Goal: Transaction & Acquisition: Purchase product/service

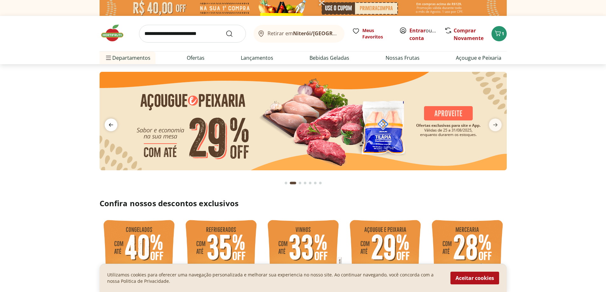
click at [109, 125] on icon "previous" at bounding box center [111, 125] width 8 height 8
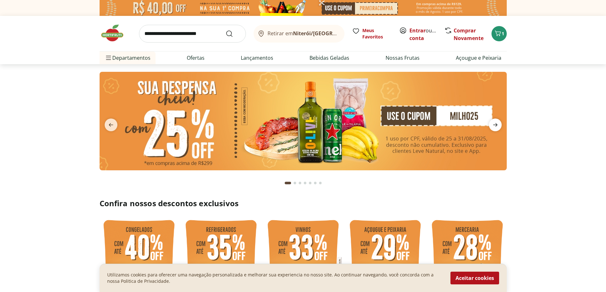
click at [496, 122] on icon "next" at bounding box center [496, 125] width 8 height 8
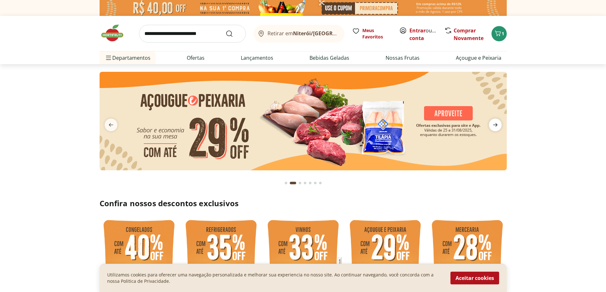
click at [496, 124] on icon "next" at bounding box center [496, 125] width 8 height 8
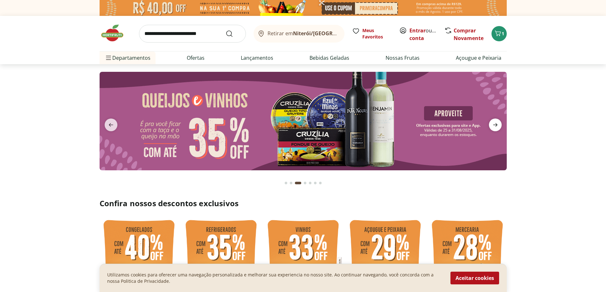
click at [496, 124] on icon "next" at bounding box center [496, 125] width 8 height 8
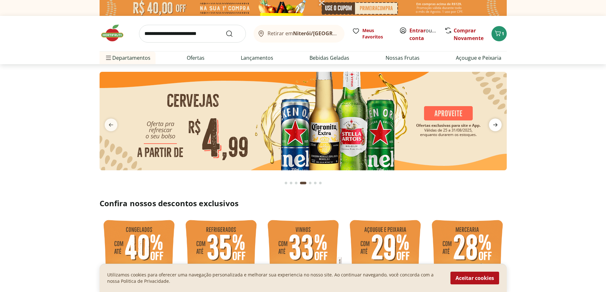
click at [496, 124] on icon "next" at bounding box center [496, 125] width 8 height 8
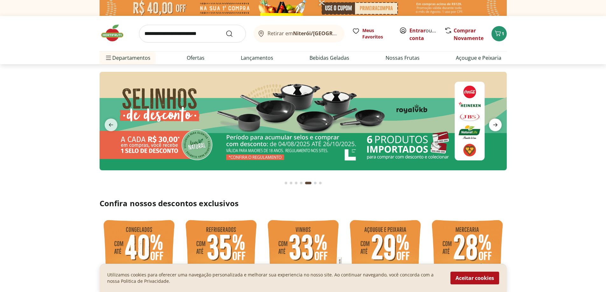
click at [496, 124] on icon "next" at bounding box center [496, 125] width 8 height 8
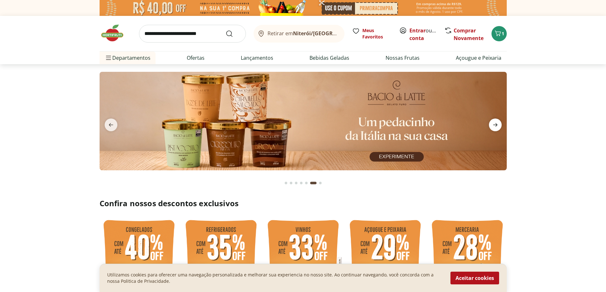
click at [496, 124] on icon "next" at bounding box center [496, 125] width 8 height 8
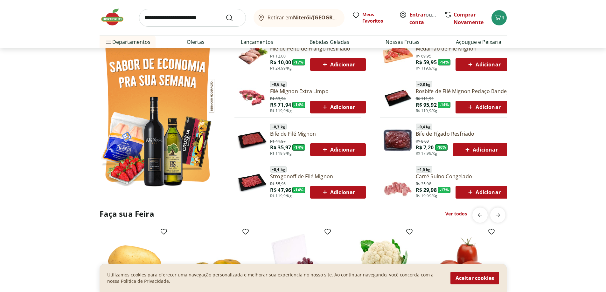
scroll to position [382, 0]
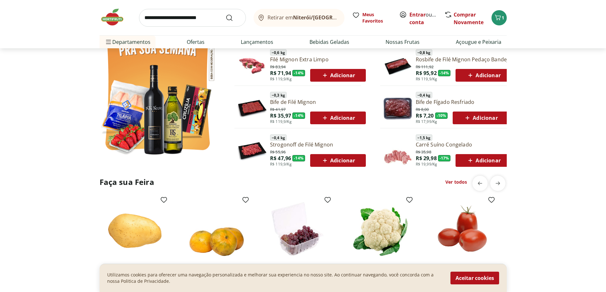
click at [454, 184] on link "Ver todos" at bounding box center [457, 182] width 22 height 6
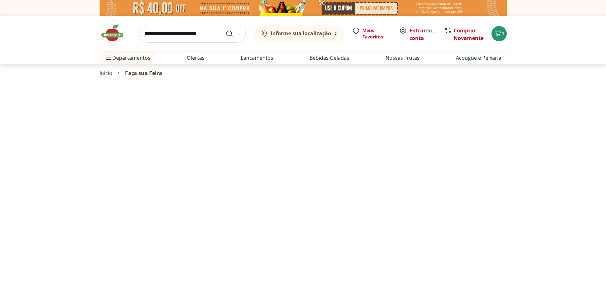
select select "**********"
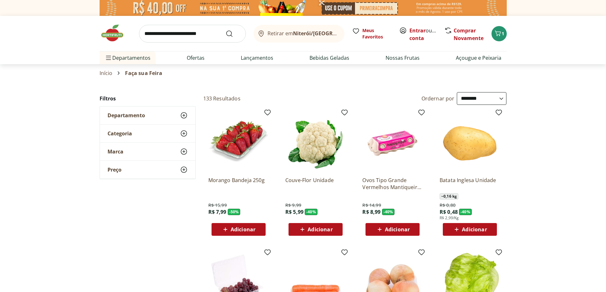
click at [237, 231] on span "Adicionar" at bounding box center [243, 229] width 25 height 5
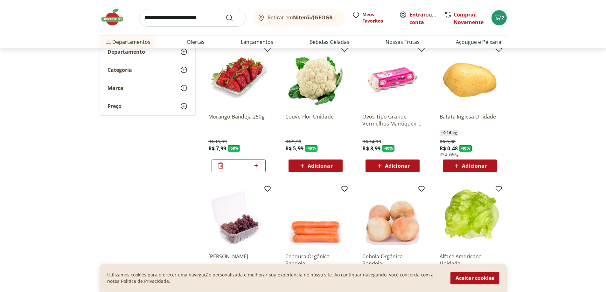
scroll to position [95, 0]
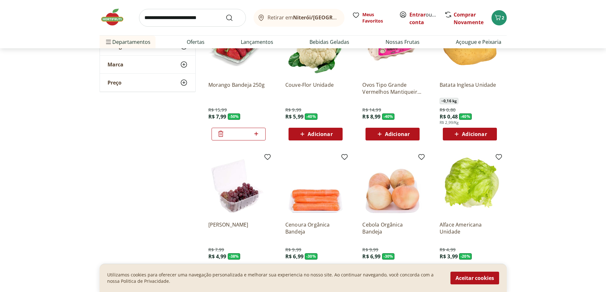
click at [477, 133] on span "Adicionar" at bounding box center [474, 134] width 25 height 5
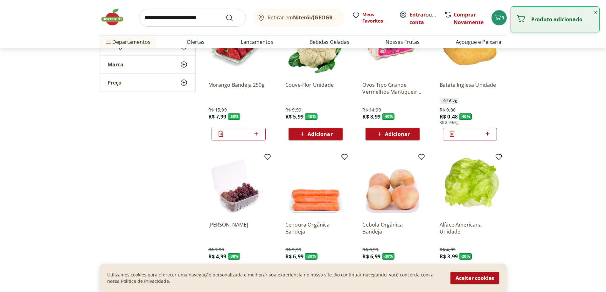
click at [487, 133] on icon at bounding box center [488, 134] width 8 height 8
click at [488, 133] on icon at bounding box center [488, 134] width 8 height 8
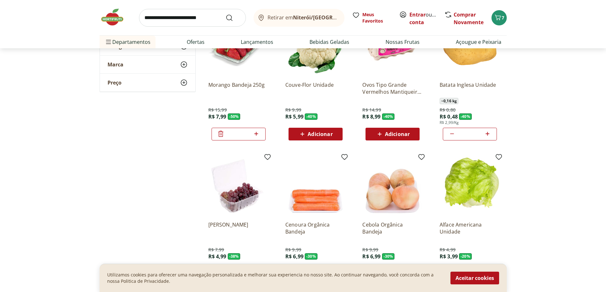
click at [488, 133] on icon at bounding box center [488, 134] width 8 height 8
type input "*"
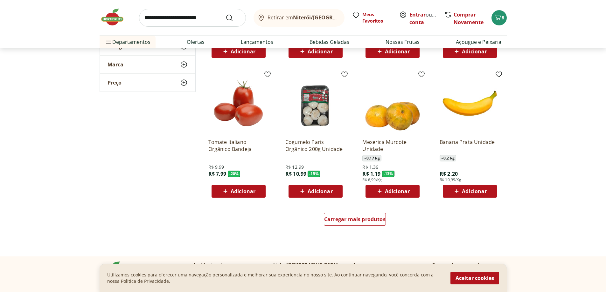
scroll to position [350, 0]
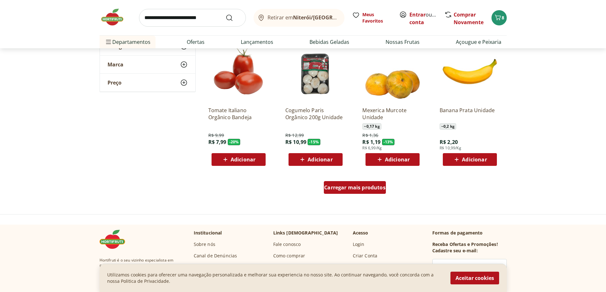
click at [344, 190] on span "Carregar mais produtos" at bounding box center [354, 187] width 61 height 5
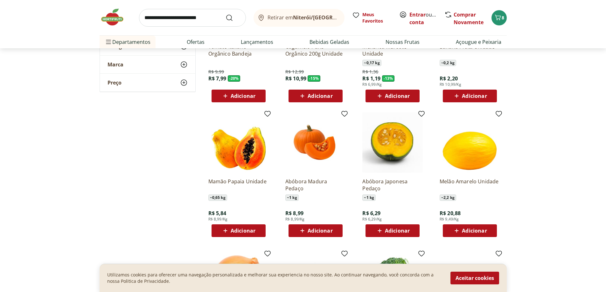
scroll to position [446, 0]
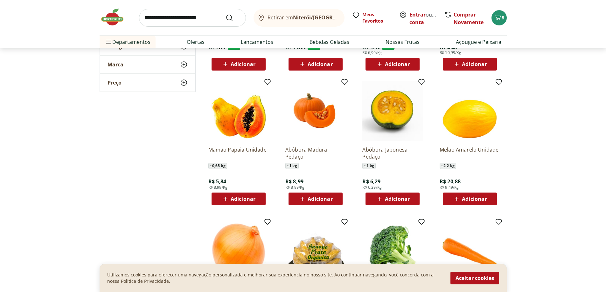
click at [242, 200] on span "Adicionar" at bounding box center [243, 199] width 25 height 5
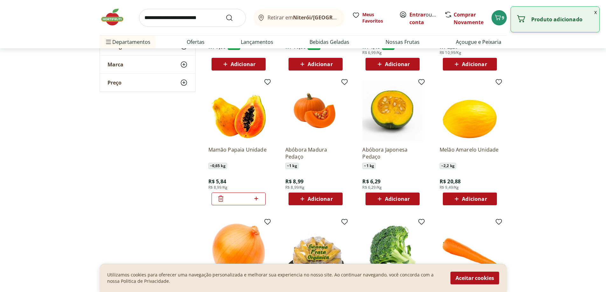
click at [258, 198] on icon at bounding box center [256, 199] width 8 height 8
type input "*"
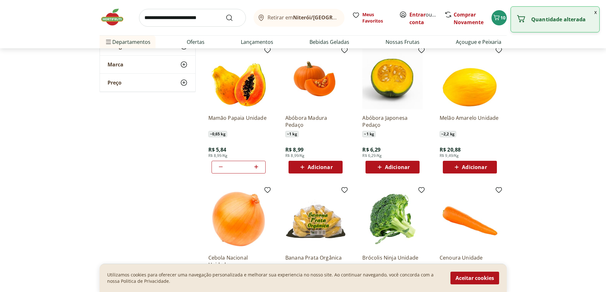
scroll to position [509, 0]
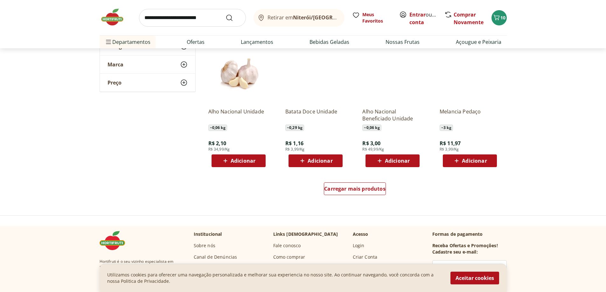
scroll to position [796, 0]
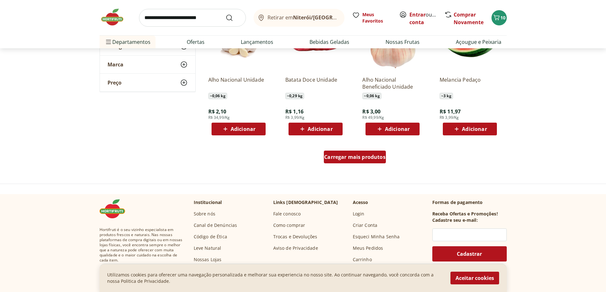
click at [337, 158] on span "Carregar mais produtos" at bounding box center [354, 157] width 61 height 5
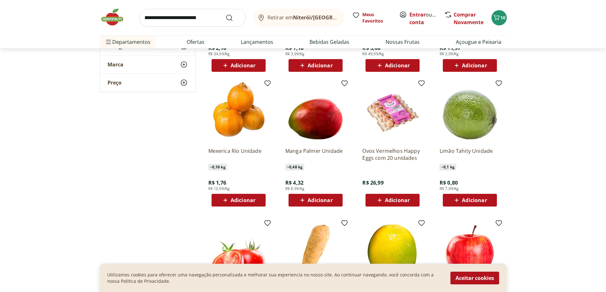
scroll to position [891, 0]
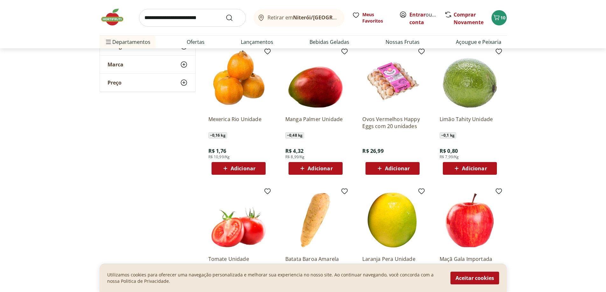
click at [301, 168] on icon at bounding box center [303, 169] width 8 height 8
click at [466, 170] on span "Adicionar" at bounding box center [474, 168] width 25 height 5
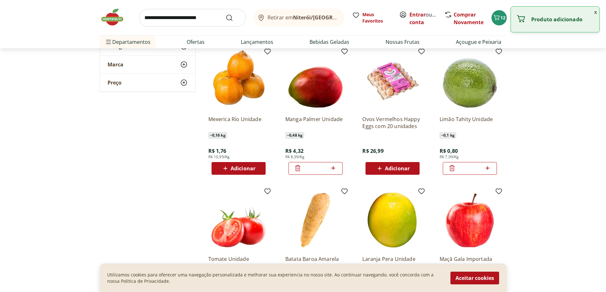
click at [488, 167] on icon at bounding box center [488, 168] width 4 height 4
type input "*"
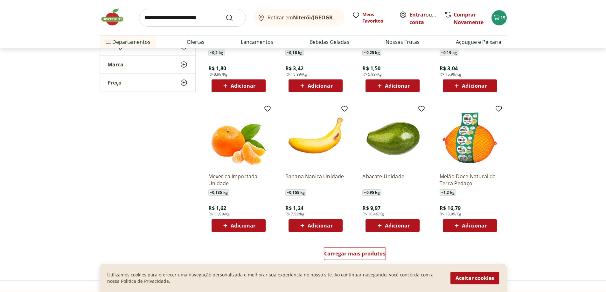
scroll to position [1178, 0]
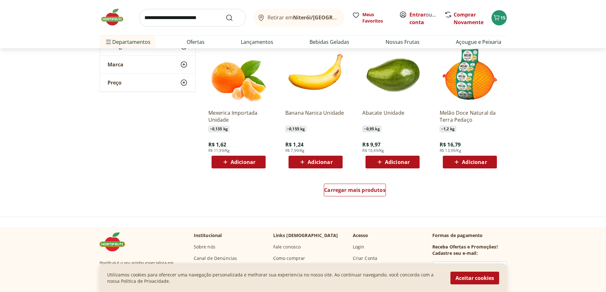
click at [304, 159] on icon at bounding box center [303, 162] width 8 height 8
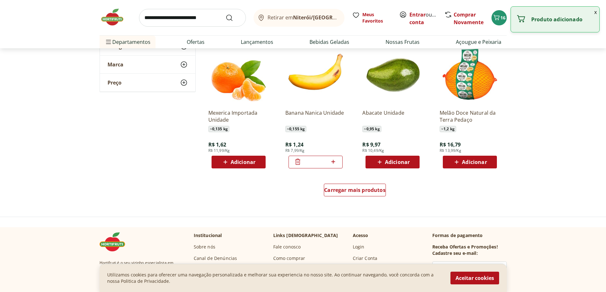
click at [335, 162] on icon at bounding box center [333, 162] width 8 height 8
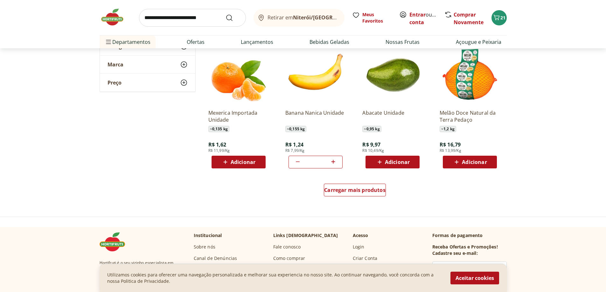
click at [335, 162] on icon at bounding box center [333, 162] width 8 height 8
type input "*"
click at [353, 189] on span "Carregar mais produtos" at bounding box center [354, 190] width 61 height 5
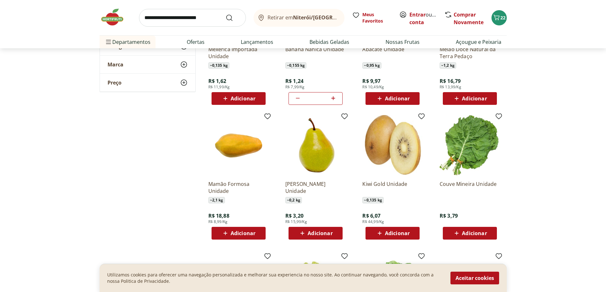
scroll to position [1273, 0]
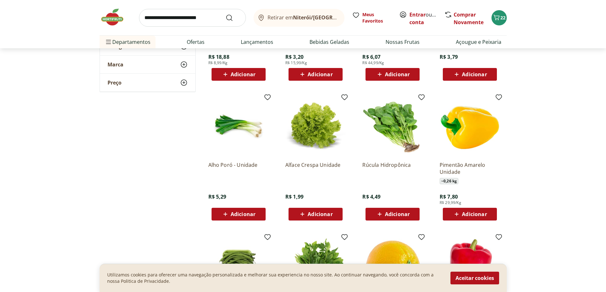
scroll to position [1432, 0]
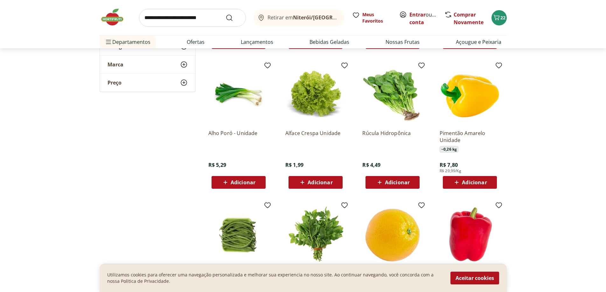
click at [387, 181] on span "Adicionar" at bounding box center [397, 182] width 25 height 5
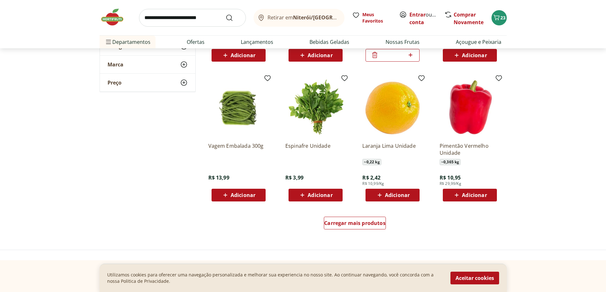
scroll to position [1591, 0]
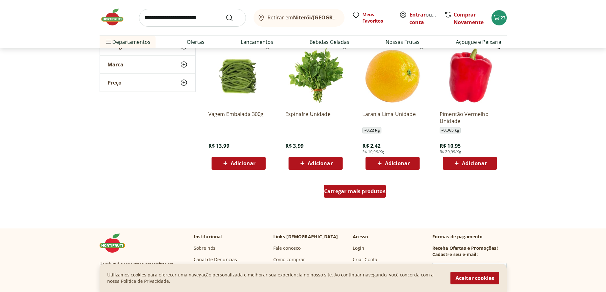
click at [331, 185] on div "Carregar mais produtos" at bounding box center [355, 191] width 62 height 13
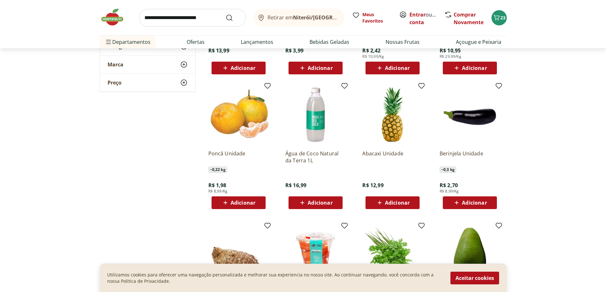
scroll to position [1719, 0]
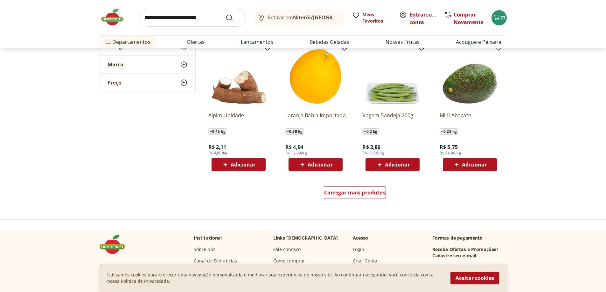
scroll to position [2037, 0]
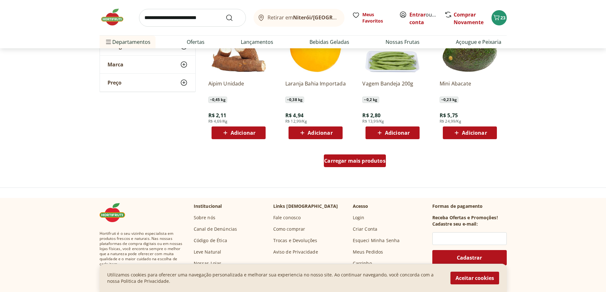
click at [355, 158] on span "Carregar mais produtos" at bounding box center [354, 160] width 61 height 5
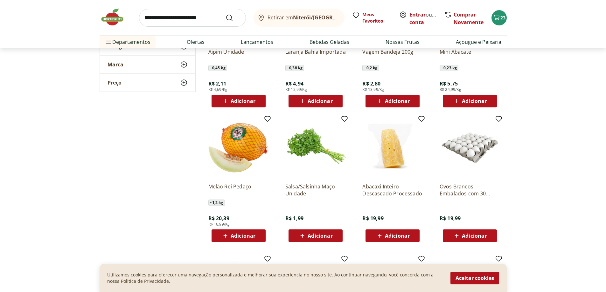
scroll to position [2101, 0]
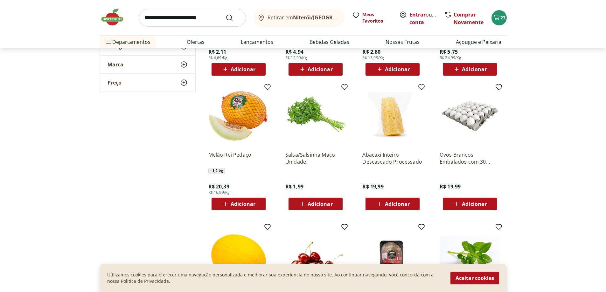
click at [241, 206] on span "Adicionar" at bounding box center [243, 204] width 25 height 5
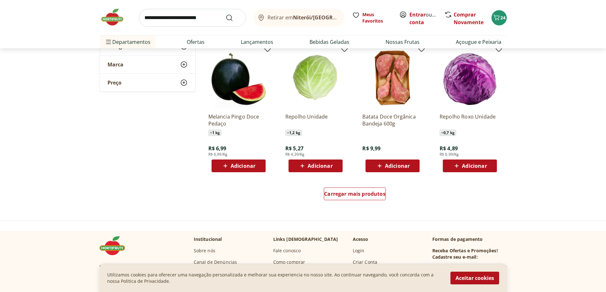
scroll to position [2451, 0]
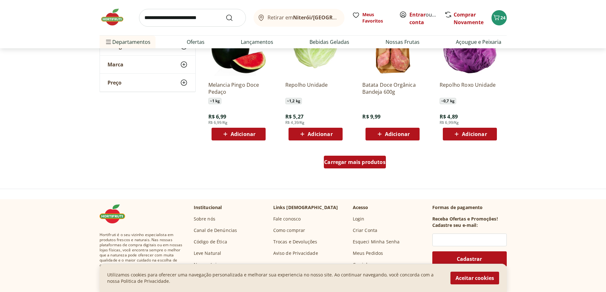
click at [347, 160] on span "Carregar mais produtos" at bounding box center [354, 162] width 61 height 5
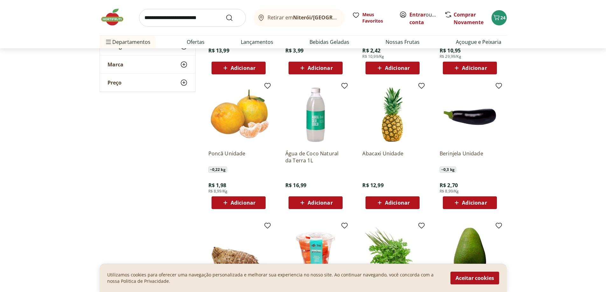
scroll to position [1591, 0]
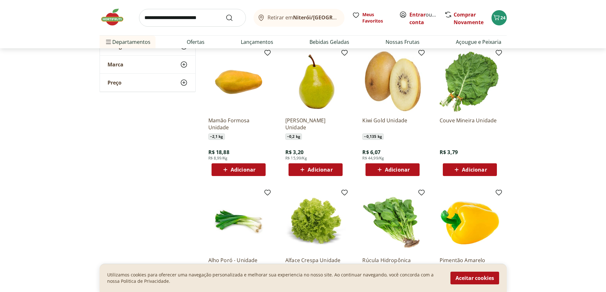
scroll to position [1273, 0]
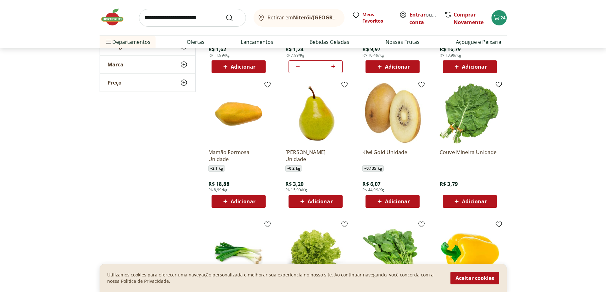
click at [377, 198] on icon at bounding box center [380, 202] width 8 height 8
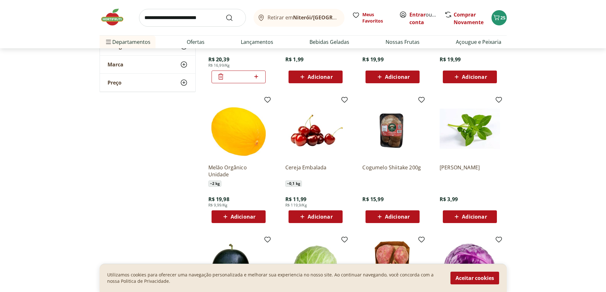
scroll to position [2132, 0]
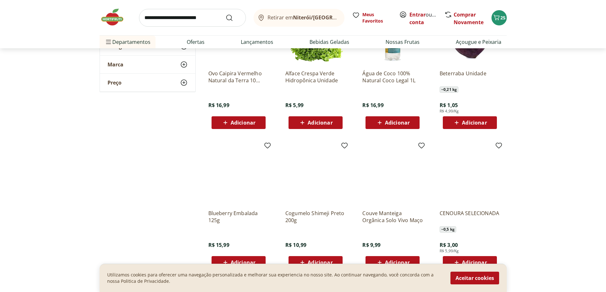
scroll to position [2769, 0]
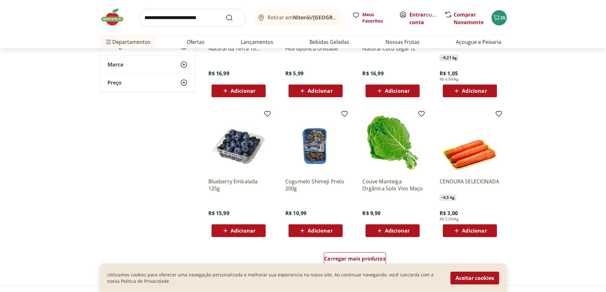
click at [250, 229] on span "Adicionar" at bounding box center [243, 231] width 25 height 5
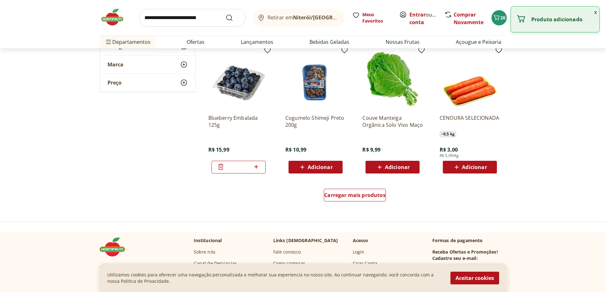
scroll to position [2864, 0]
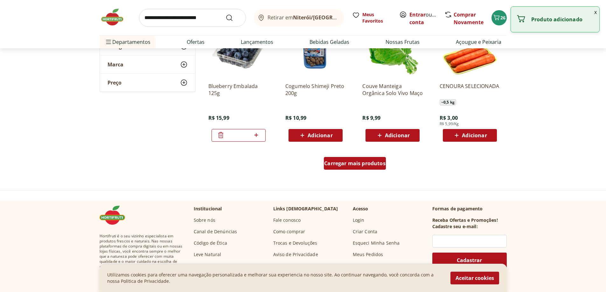
click at [359, 164] on span "Carregar mais produtos" at bounding box center [354, 163] width 61 height 5
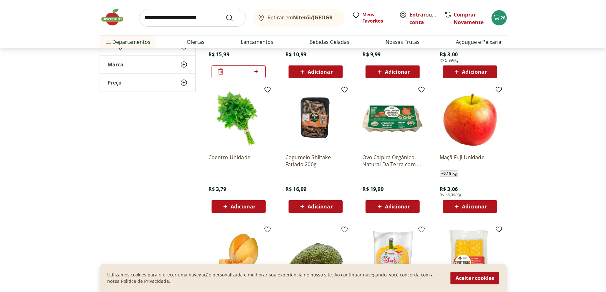
scroll to position [2960, 0]
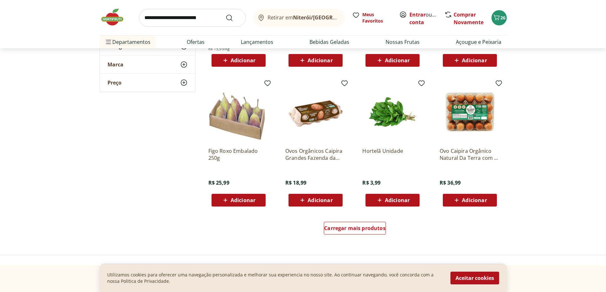
scroll to position [3246, 0]
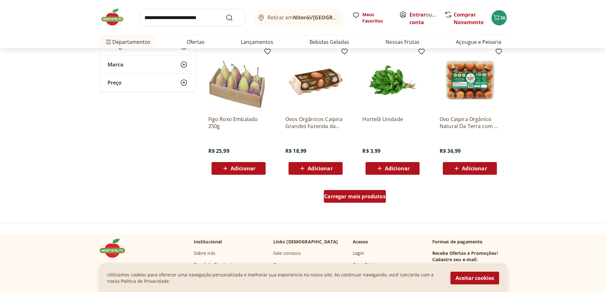
click at [331, 196] on span "Carregar mais produtos" at bounding box center [354, 196] width 61 height 5
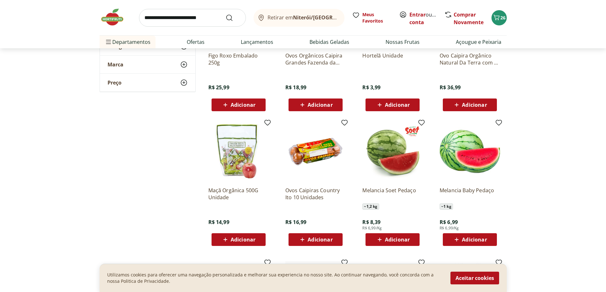
scroll to position [3342, 0]
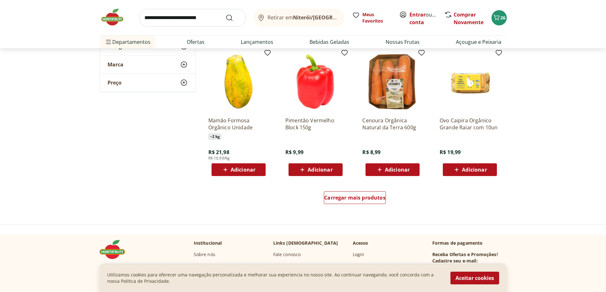
scroll to position [3724, 0]
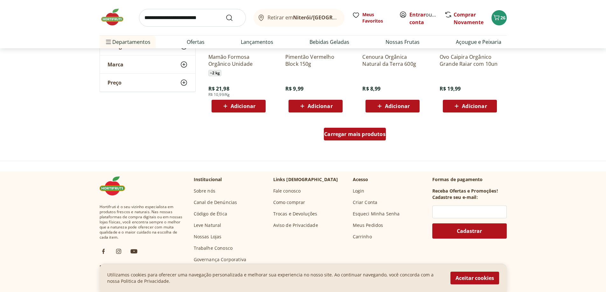
click at [332, 132] on span "Carregar mais produtos" at bounding box center [354, 134] width 61 height 5
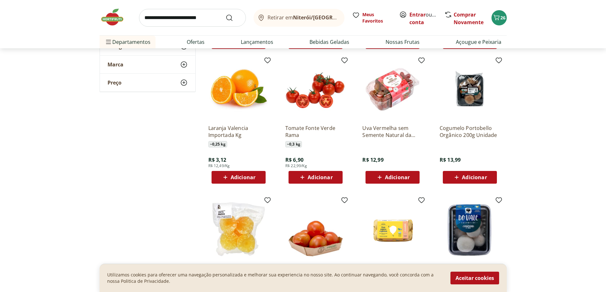
scroll to position [3819, 0]
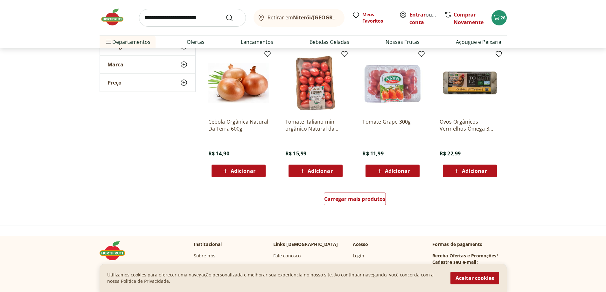
scroll to position [4106, 0]
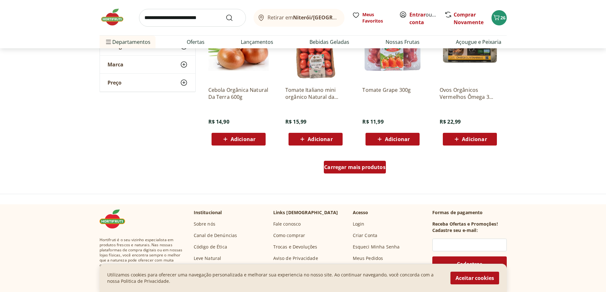
click at [349, 167] on span "Carregar mais produtos" at bounding box center [354, 167] width 61 height 5
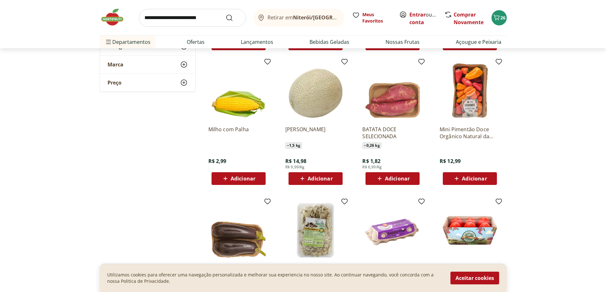
scroll to position [4233, 0]
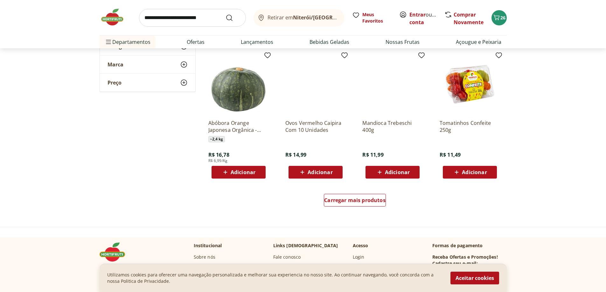
scroll to position [4519, 0]
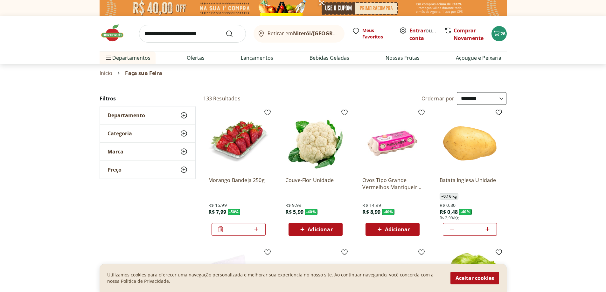
click at [175, 35] on input "search" at bounding box center [192, 34] width 107 height 18
type input "******"
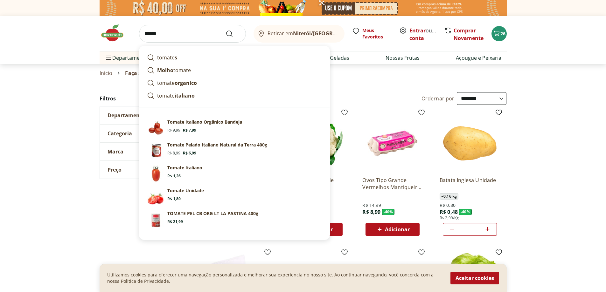
select select "**********"
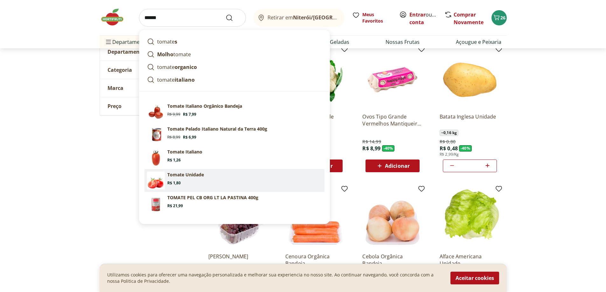
scroll to position [32, 0]
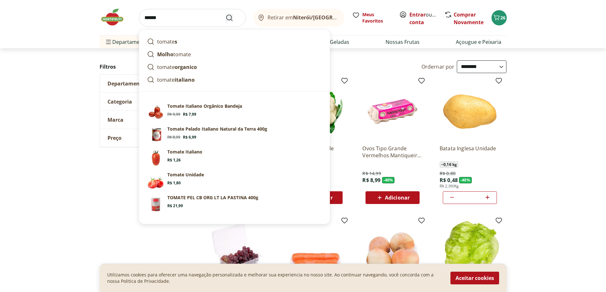
type input "******"
click at [229, 17] on icon "Submit Search" at bounding box center [230, 18] width 8 height 8
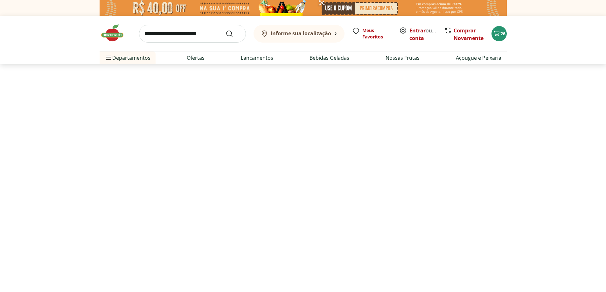
select select "**********"
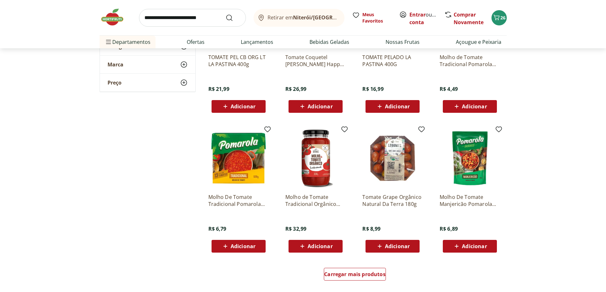
scroll to position [350, 0]
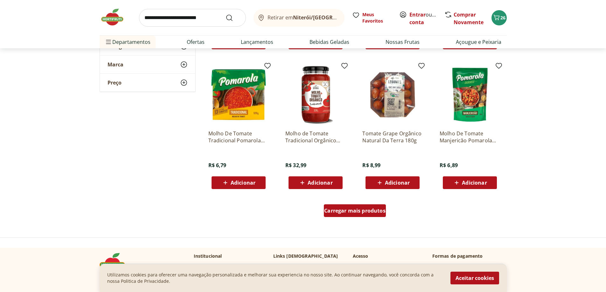
click at [368, 210] on span "Carregar mais produtos" at bounding box center [354, 210] width 61 height 5
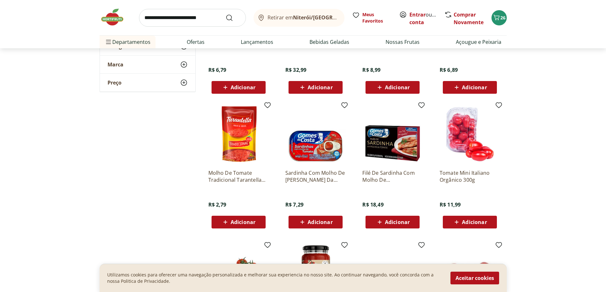
scroll to position [477, 0]
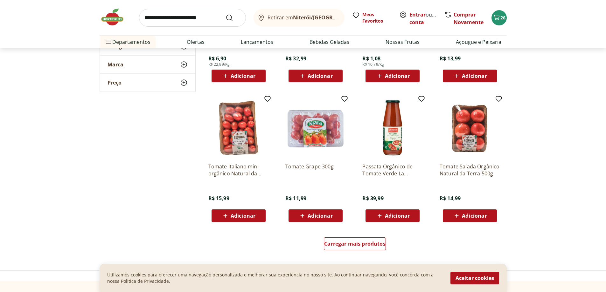
scroll to position [764, 0]
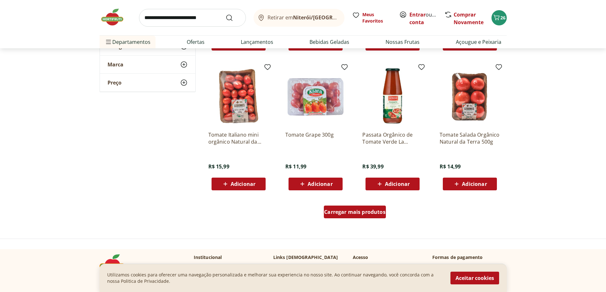
click at [357, 212] on span "Carregar mais produtos" at bounding box center [354, 212] width 61 height 5
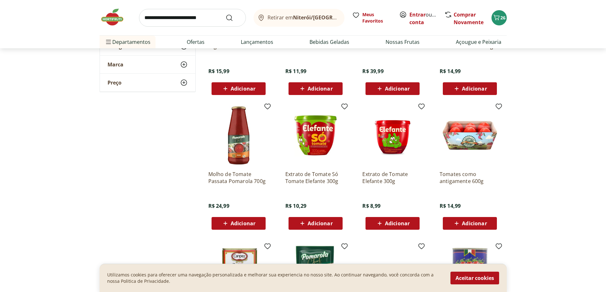
scroll to position [891, 0]
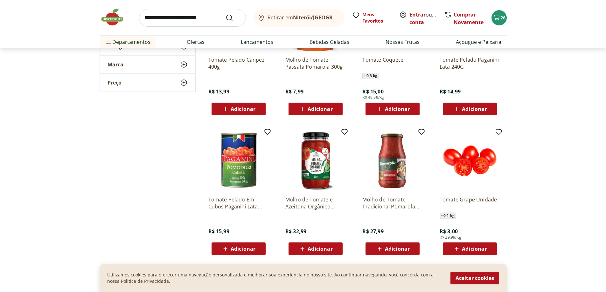
scroll to position [1178, 0]
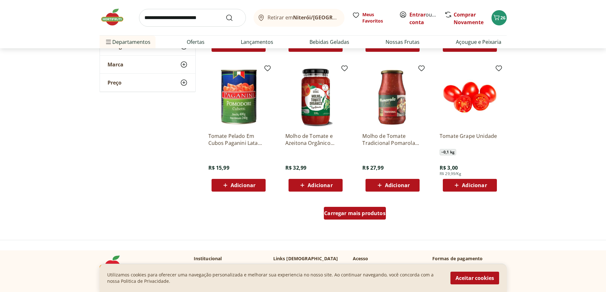
click at [339, 213] on span "Carregar mais produtos" at bounding box center [354, 213] width 61 height 5
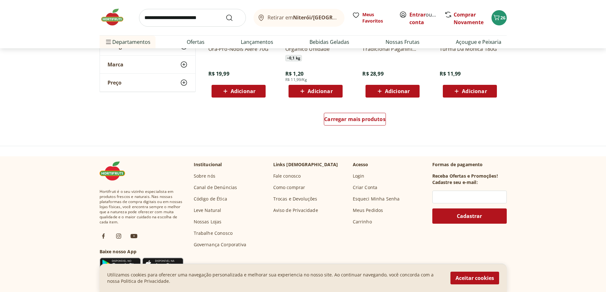
scroll to position [1719, 0]
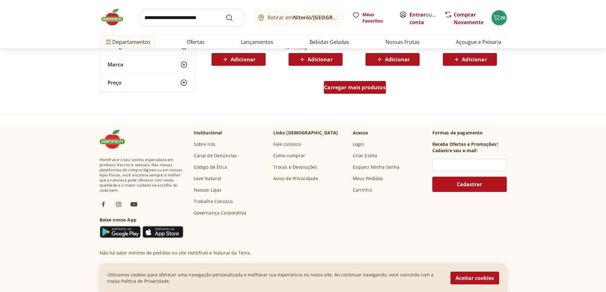
click at [348, 87] on span "Carregar mais produtos" at bounding box center [354, 87] width 61 height 5
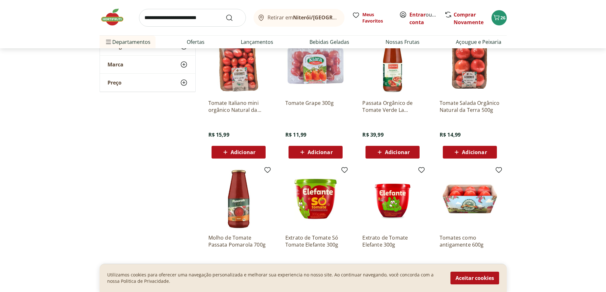
scroll to position [764, 0]
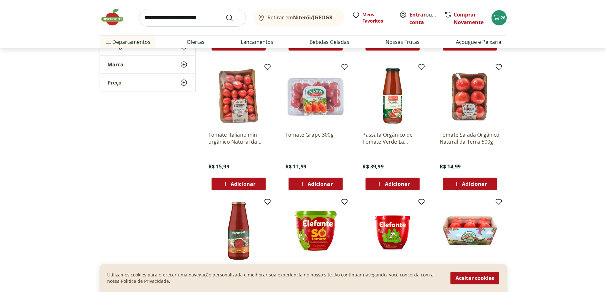
click at [312, 182] on span "Adicionar" at bounding box center [320, 184] width 25 height 5
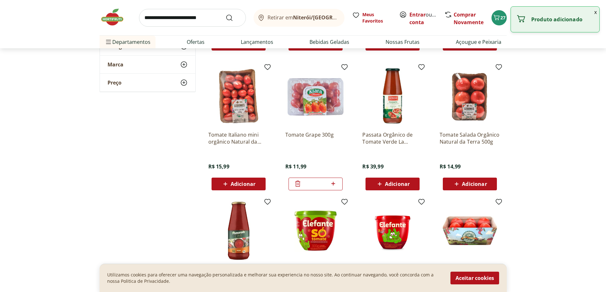
click at [208, 14] on input "search" at bounding box center [192, 18] width 107 height 18
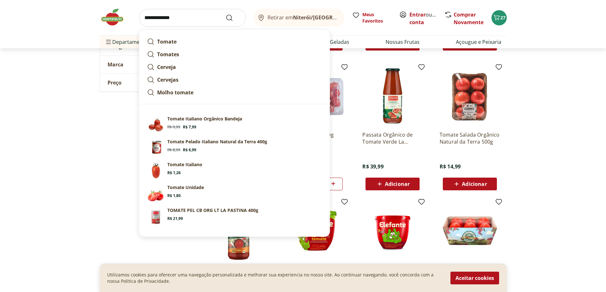
type input "**********"
click at [226, 14] on button "Submit Search" at bounding box center [233, 18] width 15 height 8
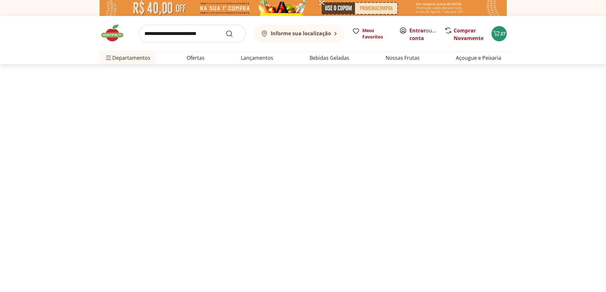
select select "**********"
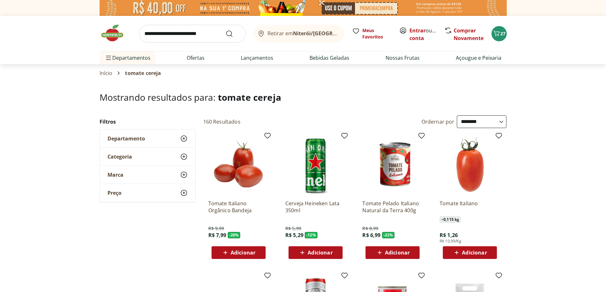
click at [162, 34] on input "search" at bounding box center [192, 34] width 107 height 18
type input "**********"
click at [226, 30] on button "Submit Search" at bounding box center [233, 34] width 15 height 8
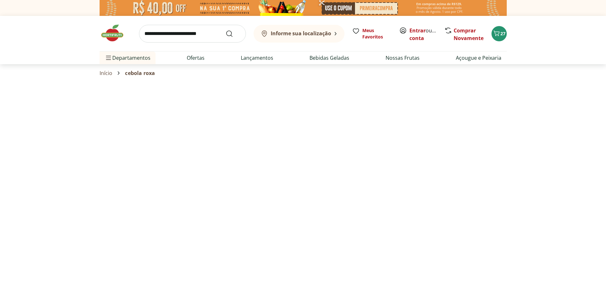
select select "**********"
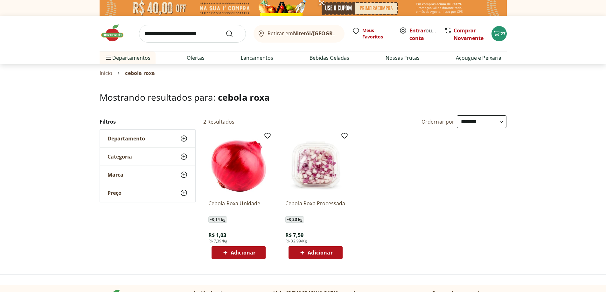
click at [239, 251] on span "Adicionar" at bounding box center [243, 252] width 25 height 5
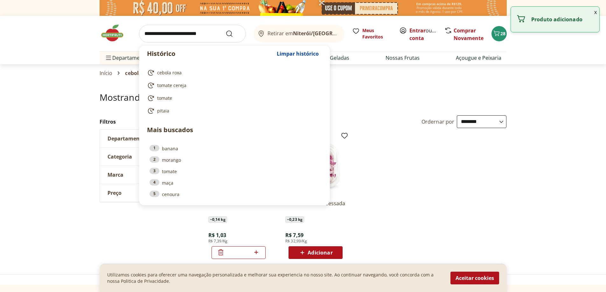
click at [190, 32] on input "search" at bounding box center [192, 34] width 107 height 18
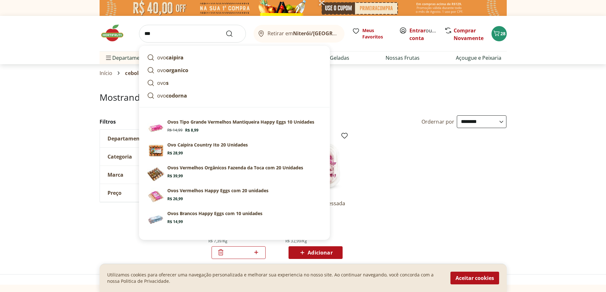
type input "***"
click at [226, 30] on button "Submit Search" at bounding box center [233, 34] width 15 height 8
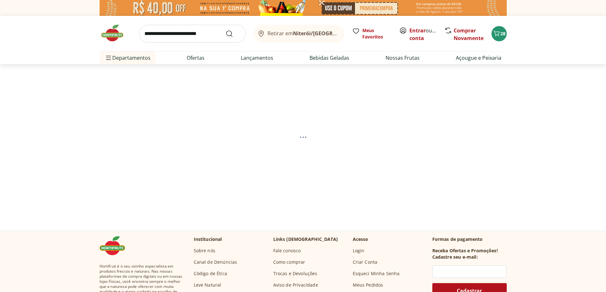
select select "**********"
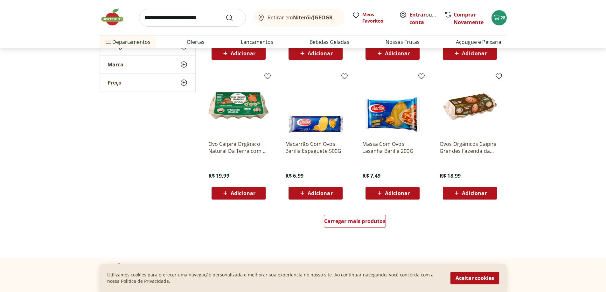
scroll to position [341, 0]
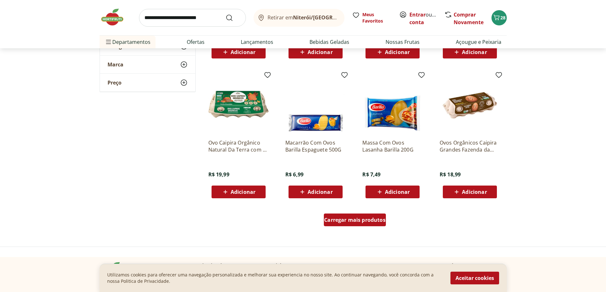
click at [362, 224] on div "Carregar mais produtos" at bounding box center [355, 220] width 62 height 13
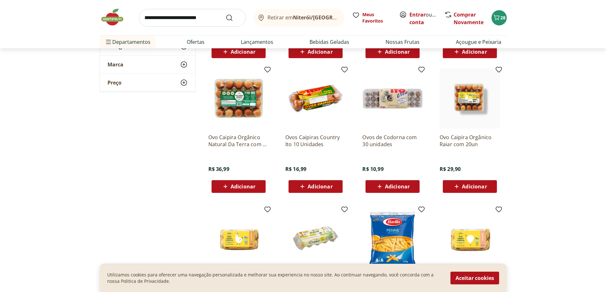
scroll to position [486, 0]
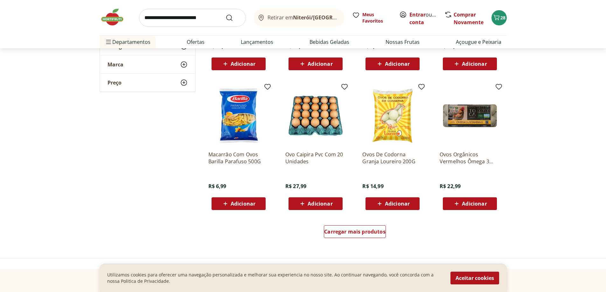
scroll to position [746, 0]
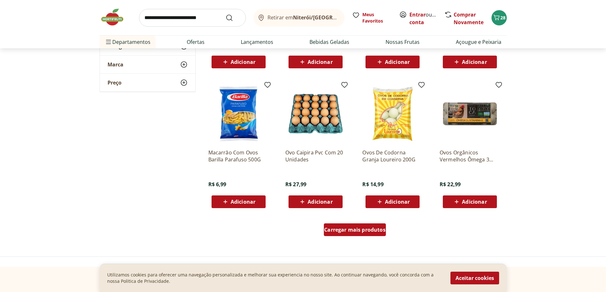
click at [343, 230] on span "Carregar mais produtos" at bounding box center [354, 230] width 61 height 5
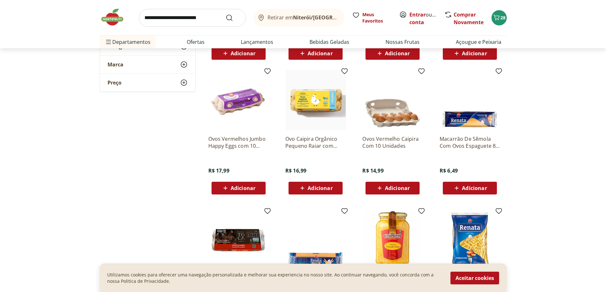
scroll to position [899, 0]
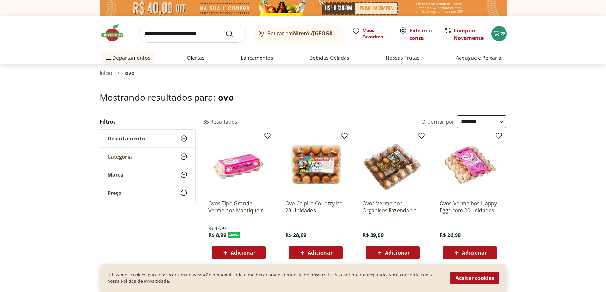
scroll to position [42, 0]
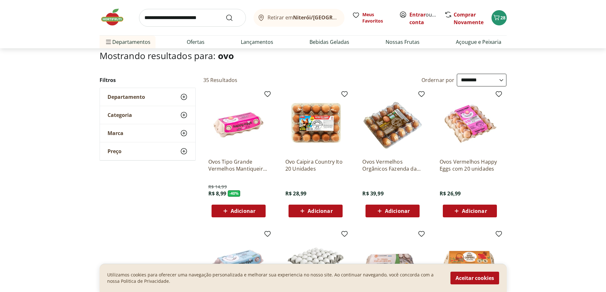
click at [250, 209] on span "Adicionar" at bounding box center [243, 211] width 25 height 5
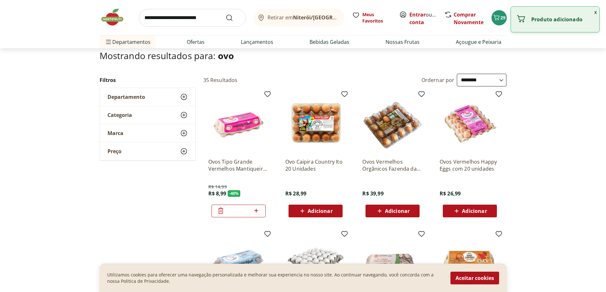
click at [257, 210] on icon at bounding box center [256, 211] width 8 height 8
type input "*"
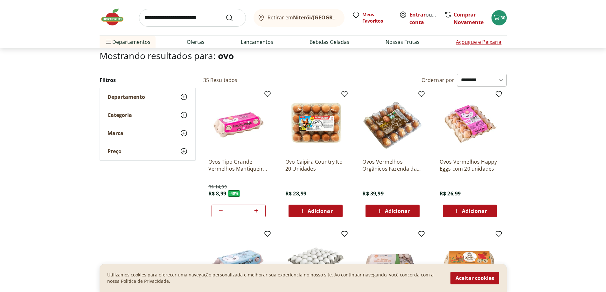
click at [494, 39] on link "Açougue e Peixaria" at bounding box center [479, 42] width 46 height 8
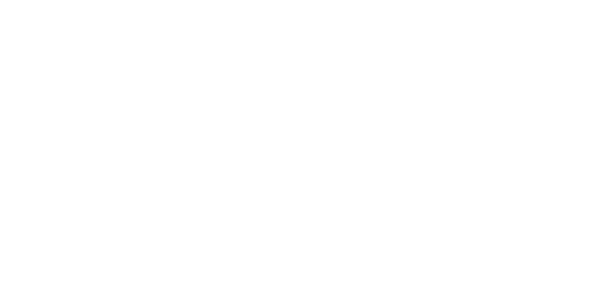
select select "**********"
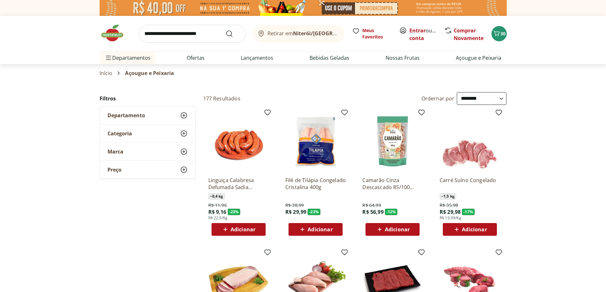
select select "**********"
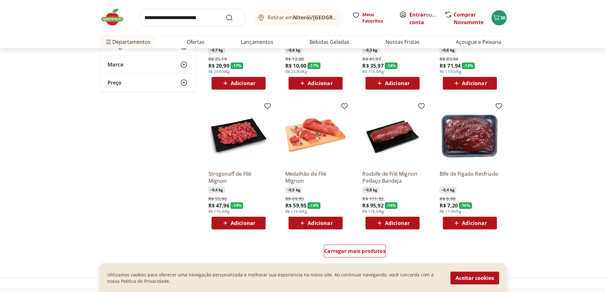
scroll to position [318, 0]
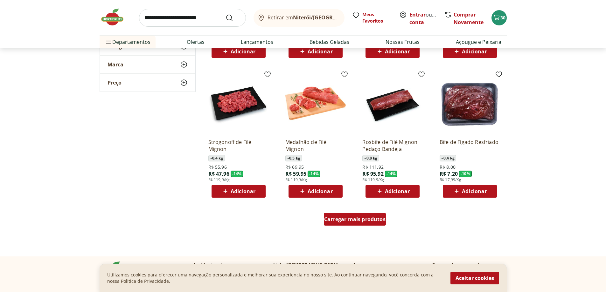
click at [343, 220] on span "Carregar mais produtos" at bounding box center [354, 219] width 61 height 5
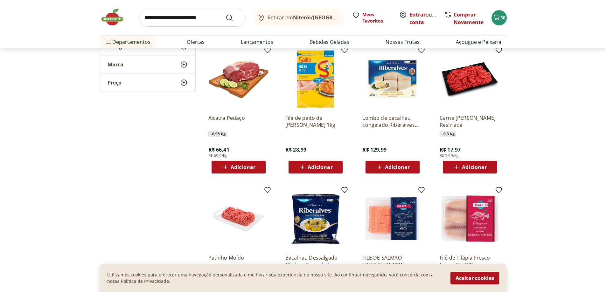
scroll to position [509, 0]
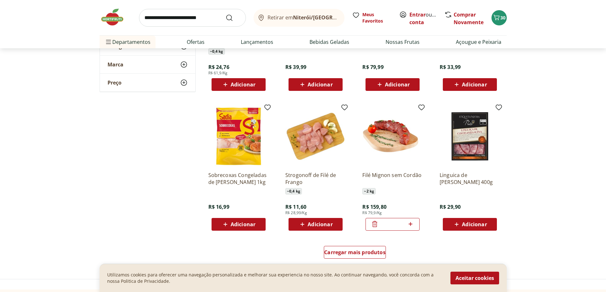
scroll to position [732, 0]
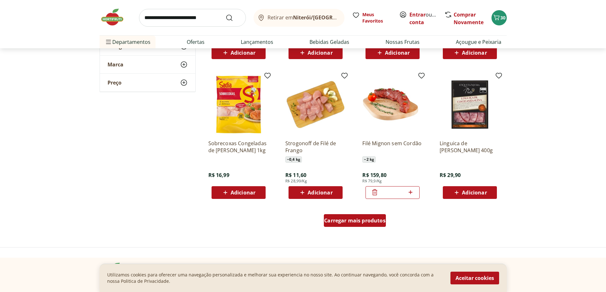
click at [355, 217] on div "Carregar mais produtos" at bounding box center [355, 221] width 62 height 13
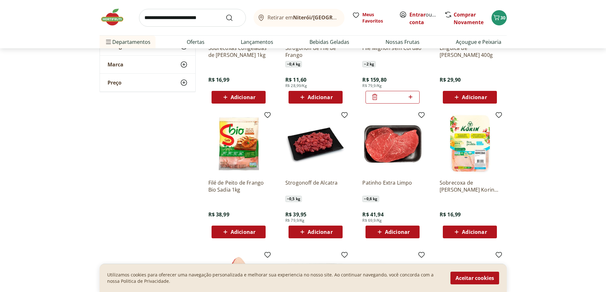
scroll to position [859, 0]
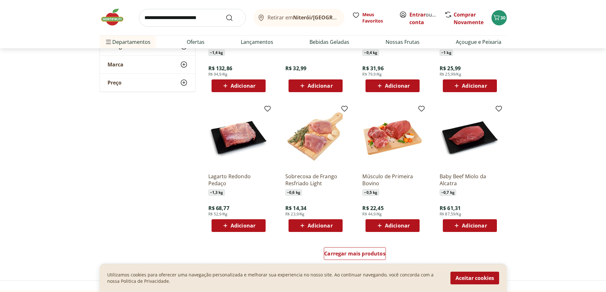
scroll to position [1146, 0]
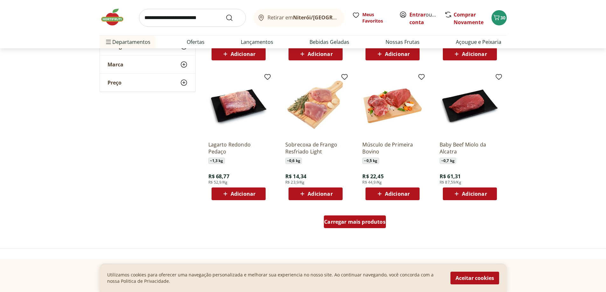
click at [342, 223] on span "Carregar mais produtos" at bounding box center [354, 222] width 61 height 5
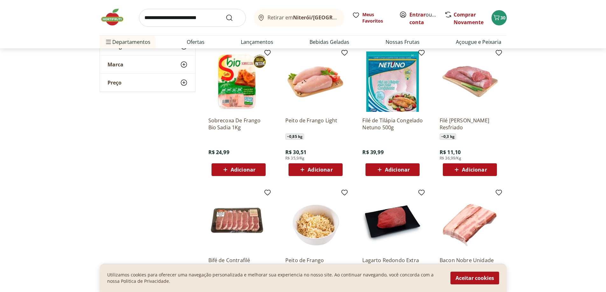
scroll to position [1337, 0]
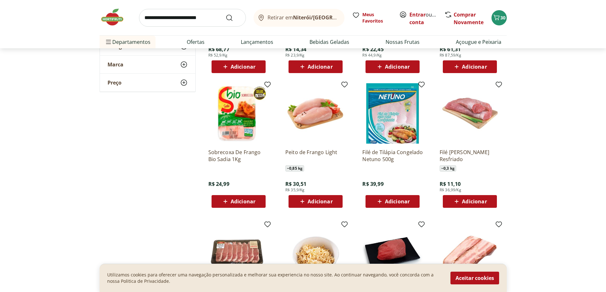
scroll to position [1305, 0]
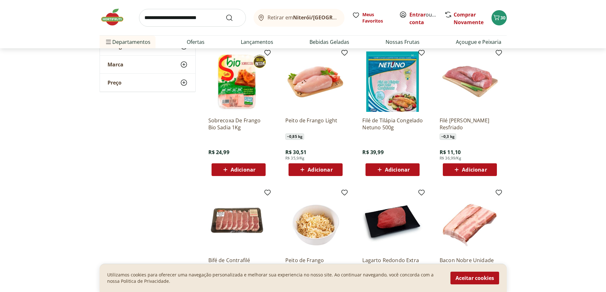
click at [468, 175] on div "Adicionar" at bounding box center [470, 169] width 44 height 11
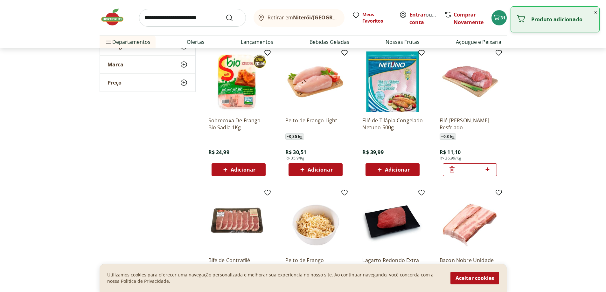
click at [487, 169] on icon at bounding box center [488, 170] width 8 height 8
type input "*"
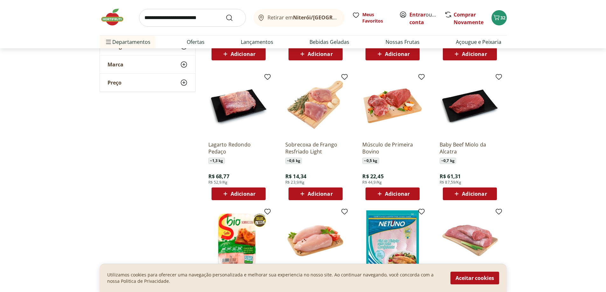
scroll to position [1114, 0]
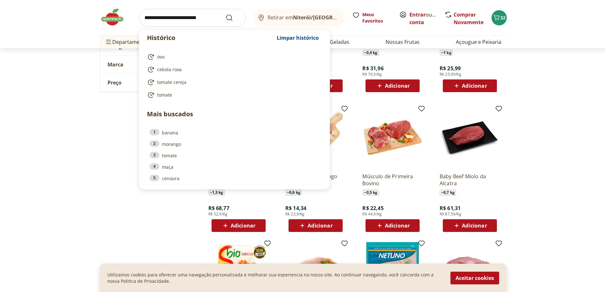
click at [212, 11] on input "search" at bounding box center [192, 18] width 107 height 18
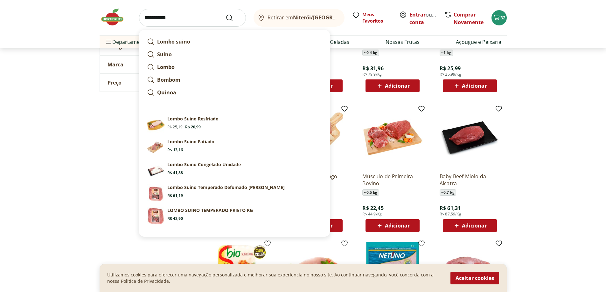
type input "**********"
click at [226, 14] on button "Submit Search" at bounding box center [233, 18] width 15 height 8
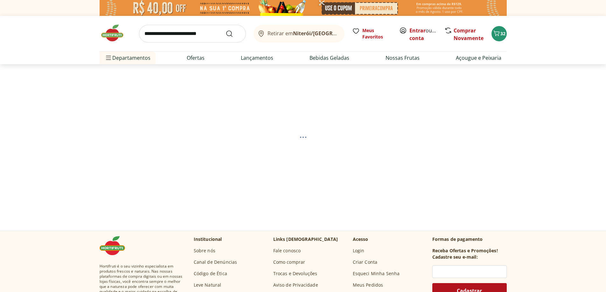
select select "**********"
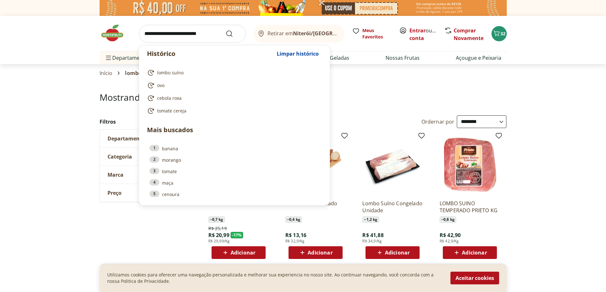
click at [186, 31] on input "search" at bounding box center [192, 34] width 107 height 18
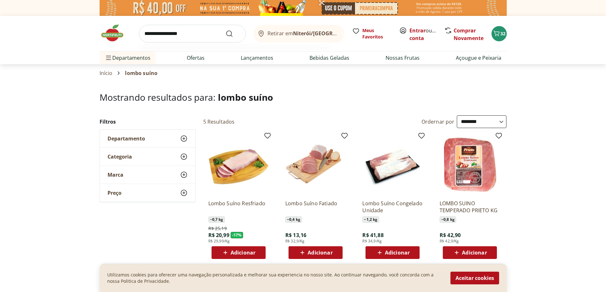
type input "**********"
click at [226, 30] on button "Submit Search" at bounding box center [233, 34] width 15 height 8
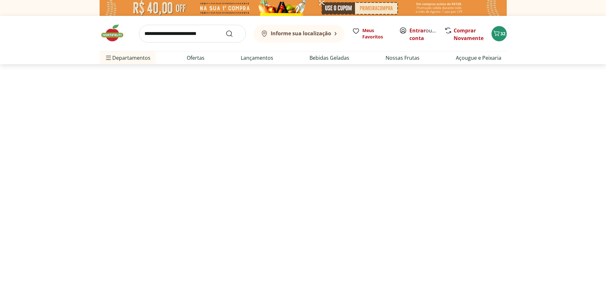
select select "**********"
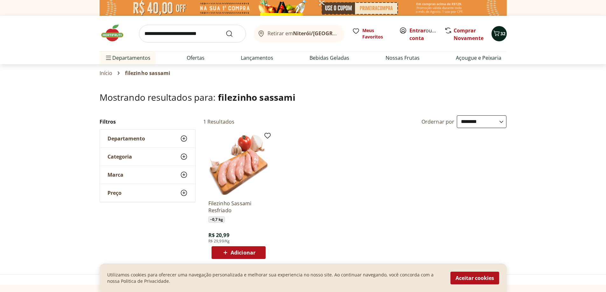
click at [501, 32] on span "32" at bounding box center [503, 34] width 5 height 6
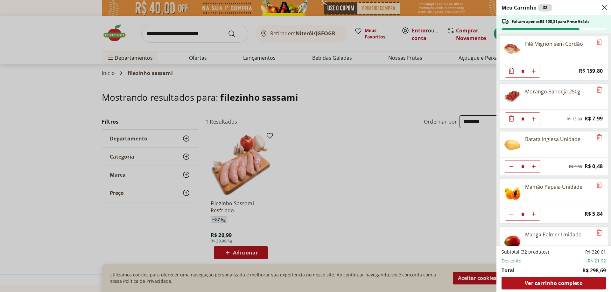
click at [509, 72] on icon "Diminuir Quantidade" at bounding box center [512, 71] width 8 height 8
click at [204, 34] on div "Meu Carrinho 31 Faltam apenas R$ 260,11 para Frete Grátis Morango Bandeja 250g …" at bounding box center [305, 146] width 611 height 292
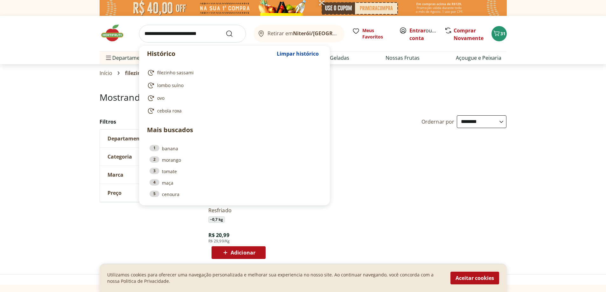
click at [208, 31] on input "search" at bounding box center [192, 34] width 107 height 18
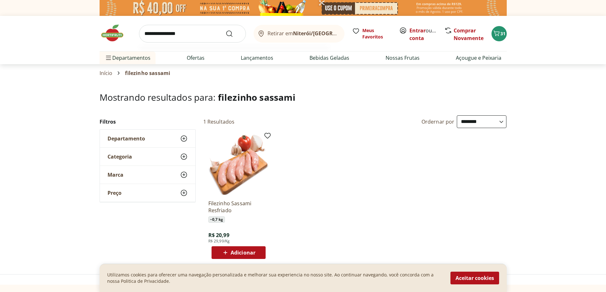
type input "**********"
click at [226, 30] on button "Submit Search" at bounding box center [233, 34] width 15 height 8
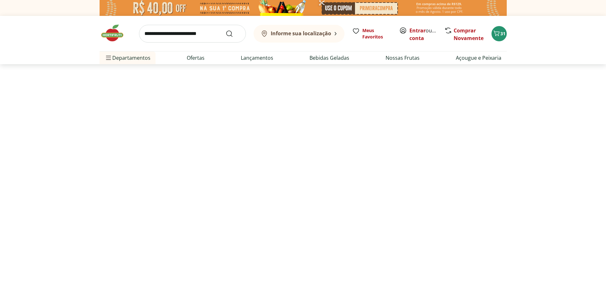
select select "**********"
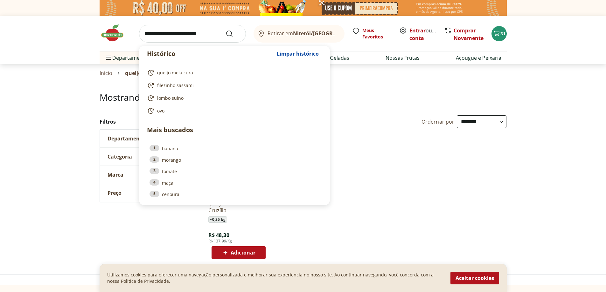
click at [209, 34] on input "search" at bounding box center [192, 34] width 107 height 18
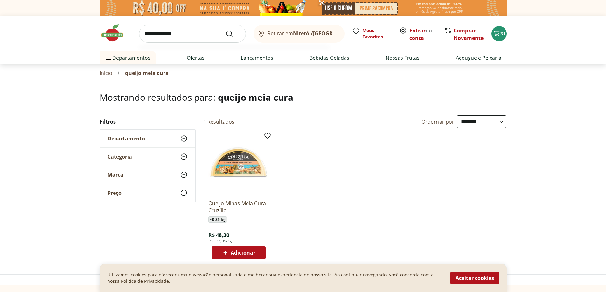
type input "**********"
click at [226, 30] on button "Submit Search" at bounding box center [233, 34] width 15 height 8
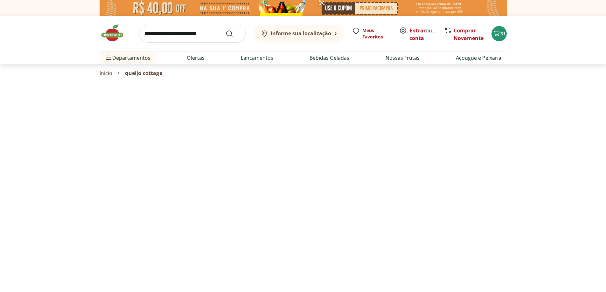
select select "**********"
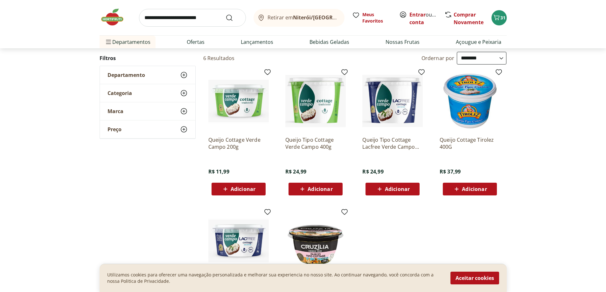
scroll to position [95, 0]
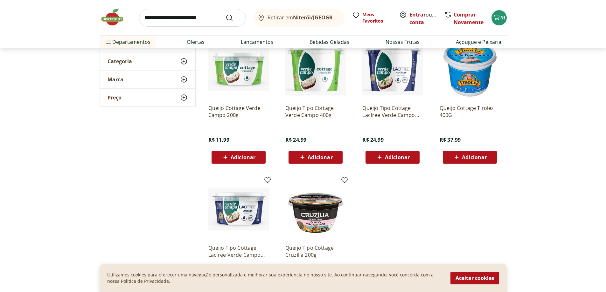
click at [241, 155] on span "Adicionar" at bounding box center [243, 157] width 25 height 5
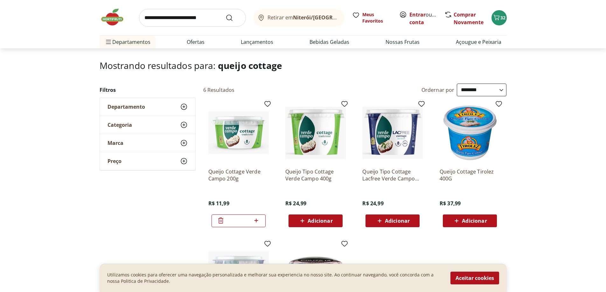
scroll to position [0, 0]
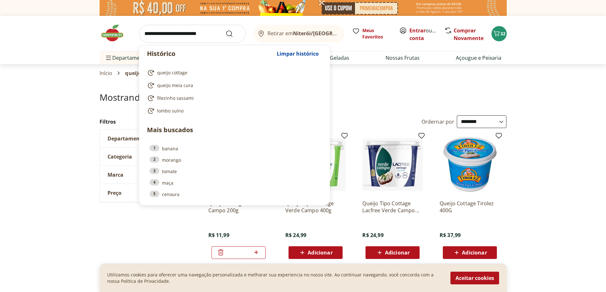
click at [169, 34] on input "search" at bounding box center [192, 34] width 107 height 18
click at [182, 88] on span "queijo meia cura" at bounding box center [175, 85] width 36 height 6
type input "**********"
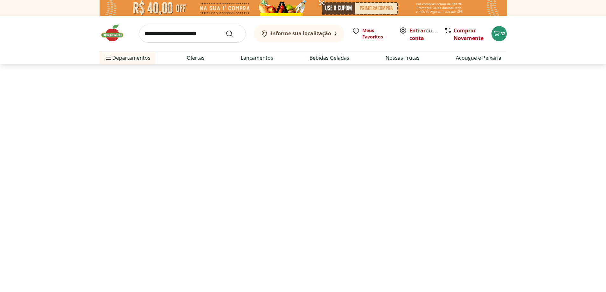
select select "**********"
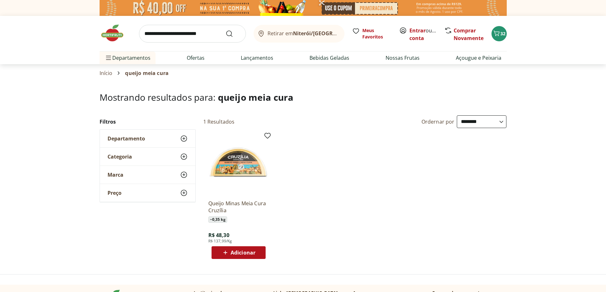
click at [243, 251] on span "Adicionar" at bounding box center [243, 252] width 25 height 5
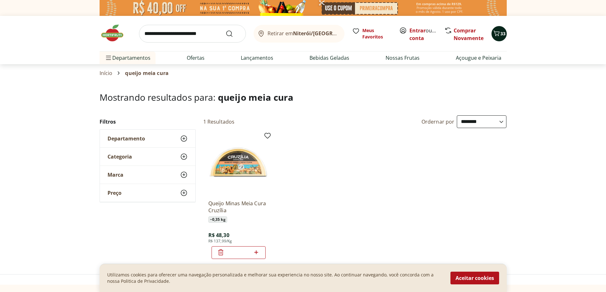
click at [498, 34] on icon "Carrinho" at bounding box center [497, 33] width 6 height 5
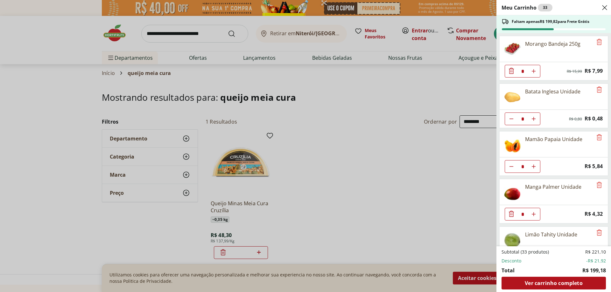
click at [606, 7] on icon "Close" at bounding box center [605, 8] width 8 height 8
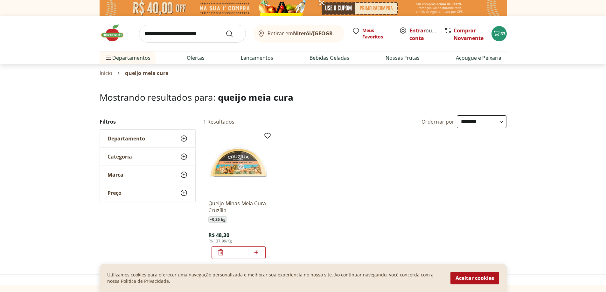
click at [414, 31] on link "Entrar" at bounding box center [418, 30] width 16 height 7
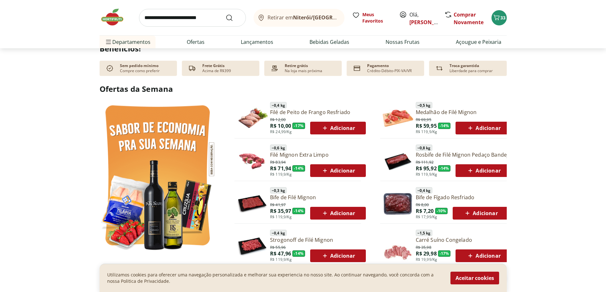
scroll to position [191, 0]
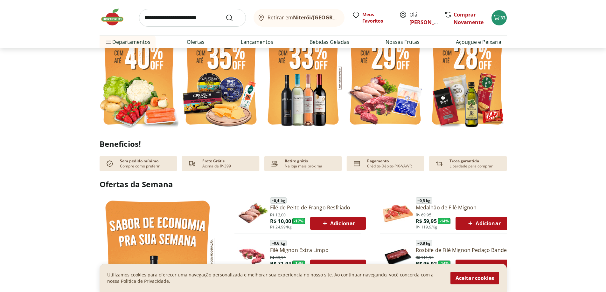
click at [220, 96] on img at bounding box center [221, 77] width 79 height 105
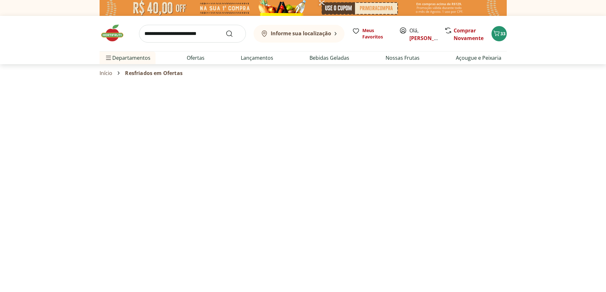
select select "**********"
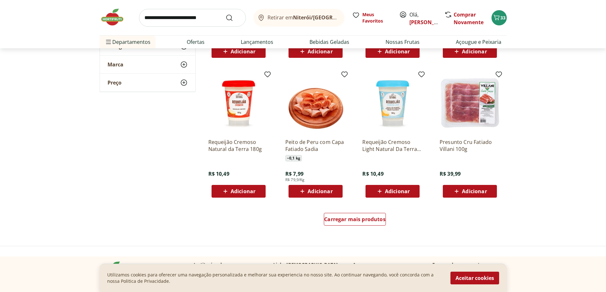
scroll to position [350, 0]
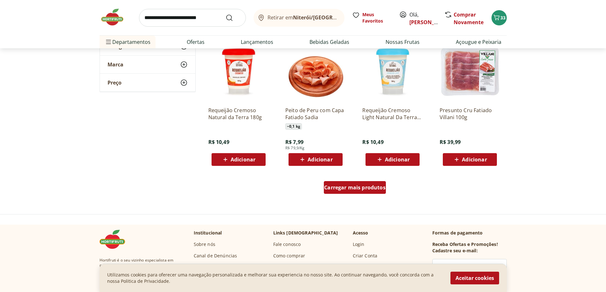
click at [365, 189] on span "Carregar mais produtos" at bounding box center [354, 187] width 61 height 5
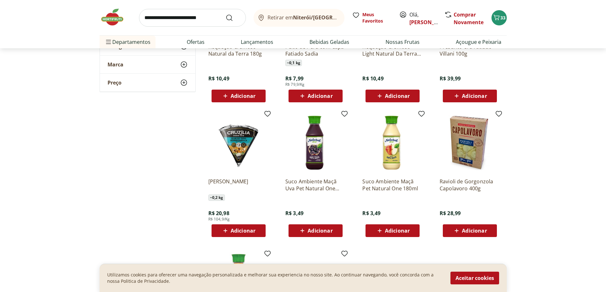
scroll to position [477, 0]
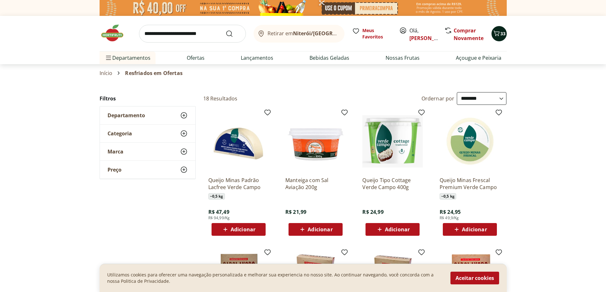
click at [497, 36] on icon "Carrinho" at bounding box center [497, 34] width 8 height 8
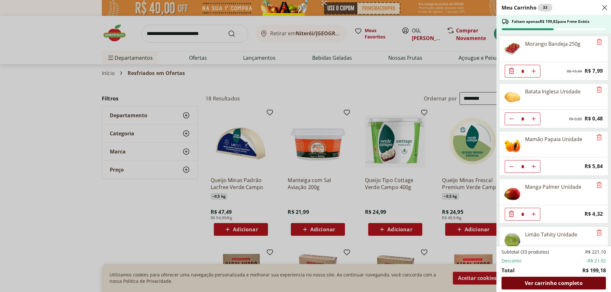
click at [574, 281] on span "Ver carrinho completo" at bounding box center [554, 283] width 58 height 5
